Goal: Task Accomplishment & Management: Manage account settings

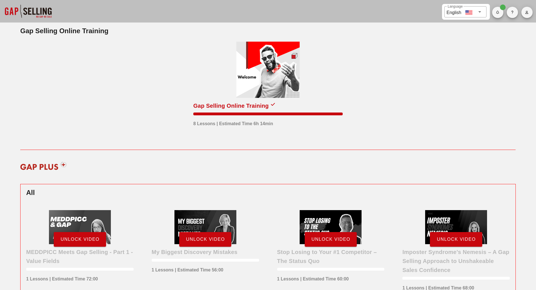
click at [529, 12] on icon "button" at bounding box center [527, 12] width 4 height 3
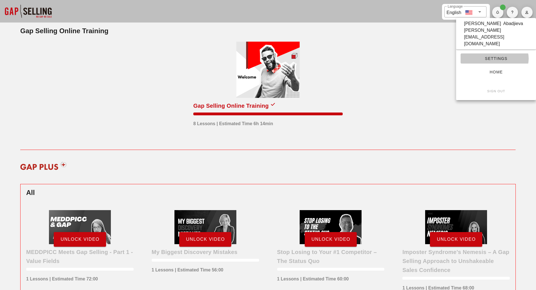
click at [493, 56] on span "Settings" at bounding box center [497, 58] width 62 height 5
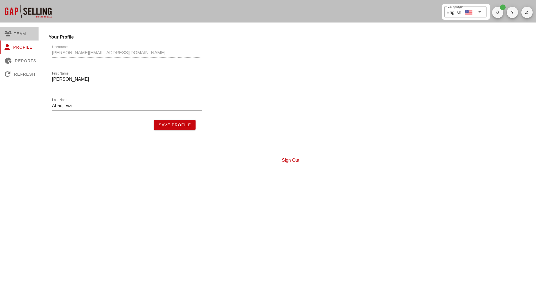
click at [15, 32] on div "Team" at bounding box center [20, 34] width 41 height 14
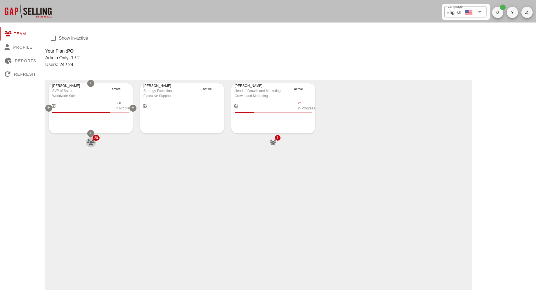
click at [90, 141] on icon "button" at bounding box center [90, 142] width 9 height 6
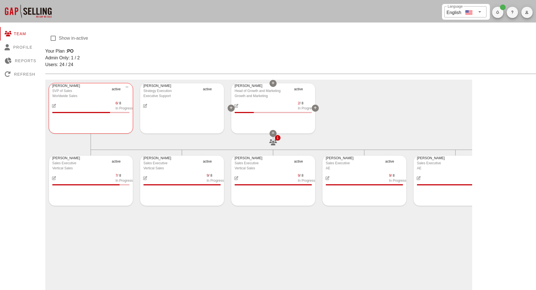
click at [272, 143] on icon "button" at bounding box center [273, 142] width 9 height 6
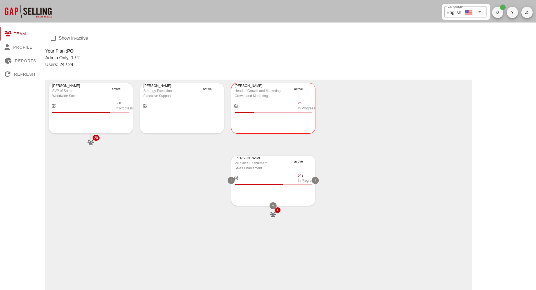
click at [275, 211] on span "1" at bounding box center [278, 211] width 6 height 6
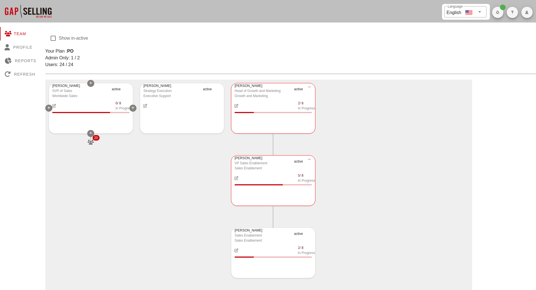
click at [93, 139] on span "20" at bounding box center [96, 138] width 7 height 6
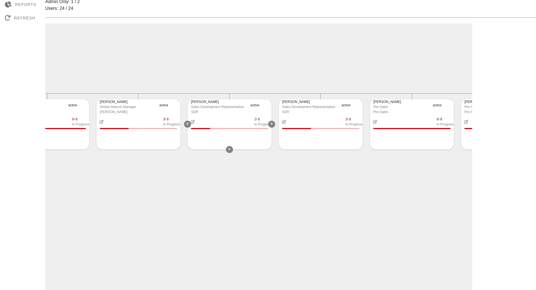
scroll to position [0, 953]
click at [195, 121] on icon "button" at bounding box center [195, 122] width 5 height 4
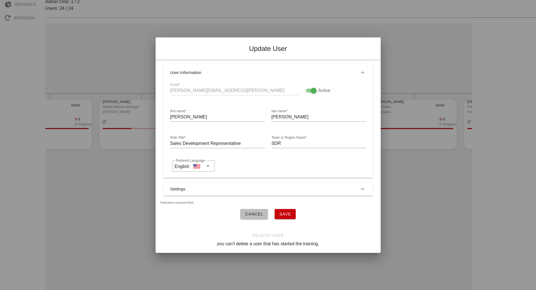
click at [199, 182] on button "Settings" at bounding box center [269, 189] width 210 height 14
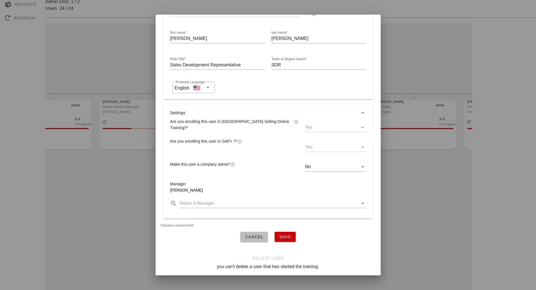
scroll to position [60, 0]
click at [256, 235] on span "Cancel" at bounding box center [254, 237] width 19 height 5
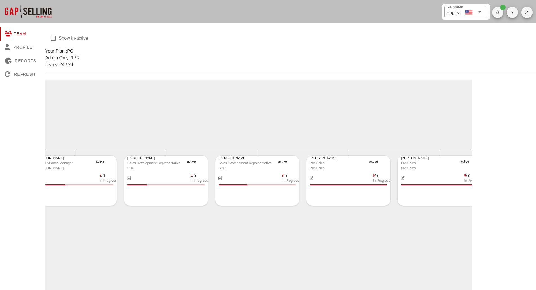
scroll to position [0, 1030]
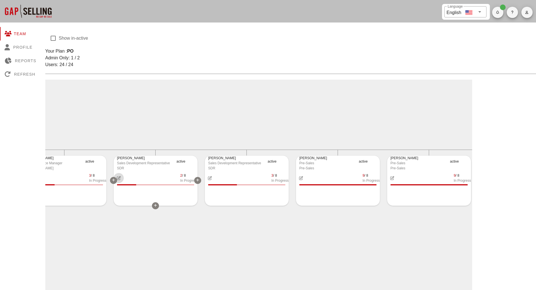
click at [119, 178] on icon "button" at bounding box center [118, 178] width 5 height 4
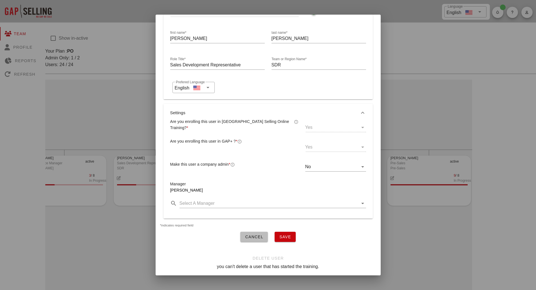
scroll to position [0, 0]
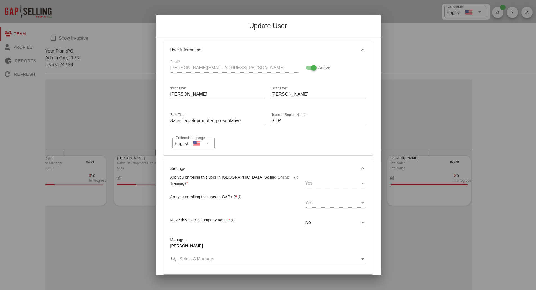
click at [251, 66] on div "Email* katie.lesnick@graphwise.ai" at bounding box center [234, 68] width 135 height 26
click at [232, 67] on div "Email* katie.lesnick@graphwise.ai" at bounding box center [234, 68] width 135 height 26
click at [309, 69] on div at bounding box center [314, 68] width 10 height 10
checkbox input "false"
drag, startPoint x: 223, startPoint y: 68, endPoint x: 182, endPoint y: 68, distance: 41.1
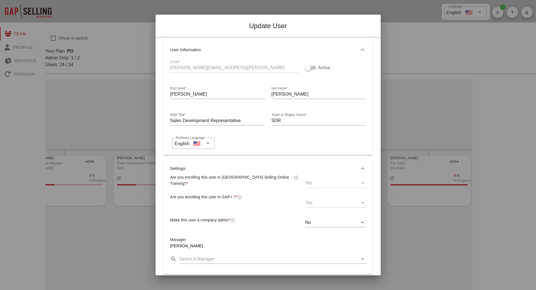
click at [182, 68] on div "Email* katie.lesnick@graphwise.ai" at bounding box center [234, 68] width 135 height 26
click at [177, 68] on div "Email* katie.lesnick@graphwise.ai" at bounding box center [234, 68] width 135 height 26
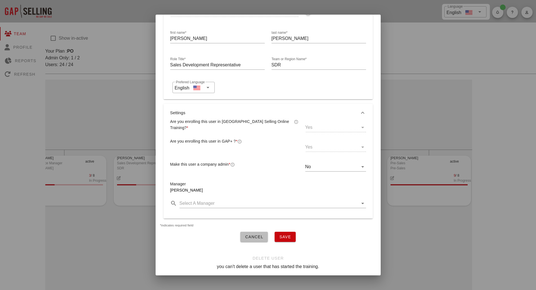
click at [254, 235] on span "Cancel" at bounding box center [254, 237] width 19 height 5
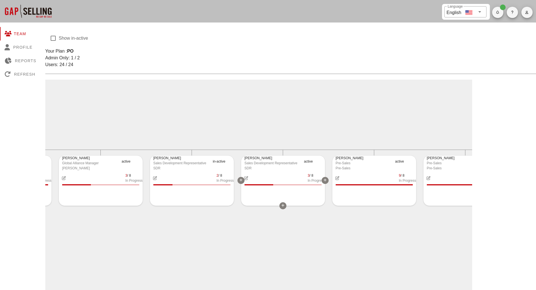
scroll to position [0, 994]
click at [262, 162] on div "Sales Development Representative" at bounding box center [272, 163] width 56 height 5
click at [267, 162] on div "Sales Development Representative" at bounding box center [272, 163] width 56 height 5
click at [245, 177] on icon "button" at bounding box center [246, 178] width 5 height 4
type input "adam.isseks@graphwise.ai"
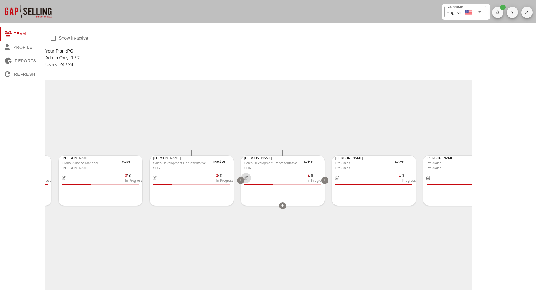
checkbox input "true"
type input "Adam"
type input "Isseks"
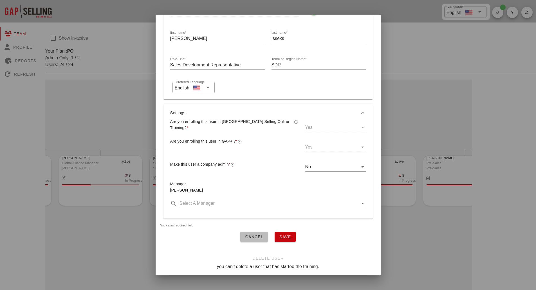
scroll to position [0, 0]
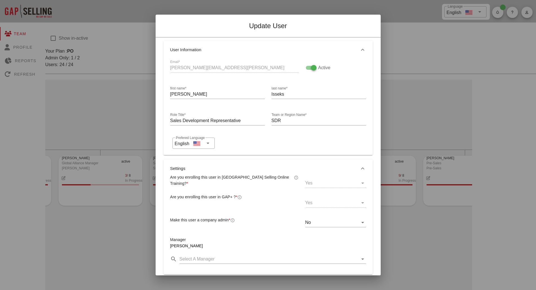
click at [195, 68] on div "Email* adam.isseks@graphwise.ai" at bounding box center [234, 68] width 135 height 26
